Goal: Task Accomplishment & Management: Manage account settings

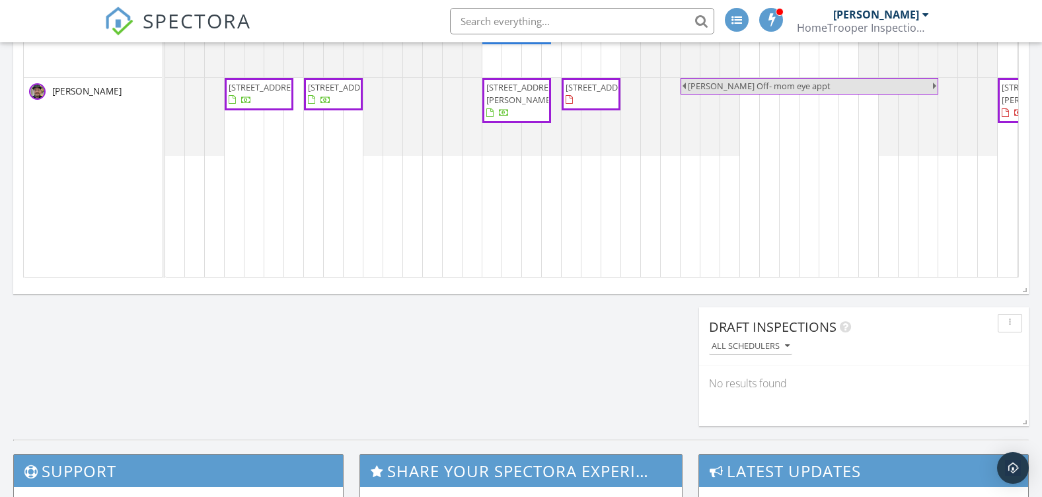
scroll to position [462, 0]
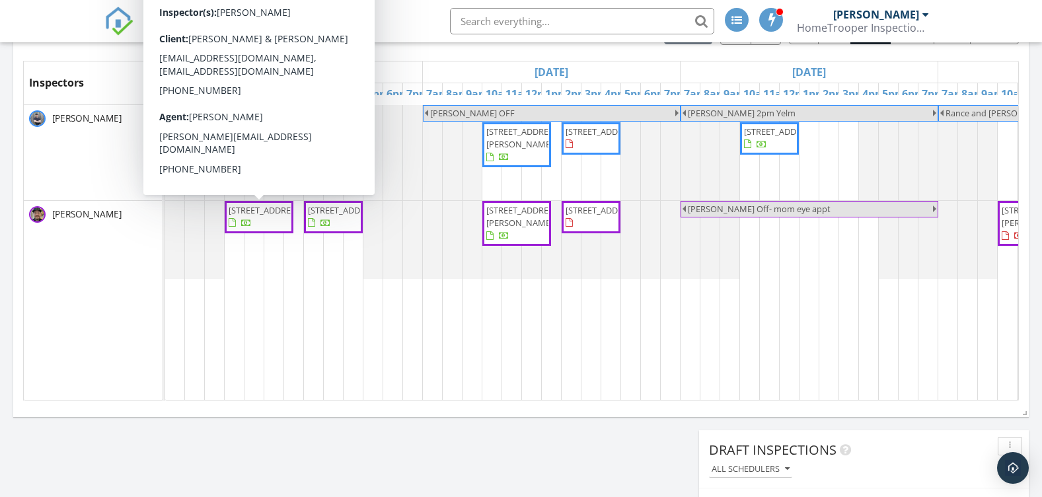
drag, startPoint x: 296, startPoint y: 229, endPoint x: 274, endPoint y: 233, distance: 22.3
click at [274, 230] on span "12674 Plateau Cir NW, Silverdale 98383" at bounding box center [258, 217] width 63 height 26
